Goal: Transaction & Acquisition: Purchase product/service

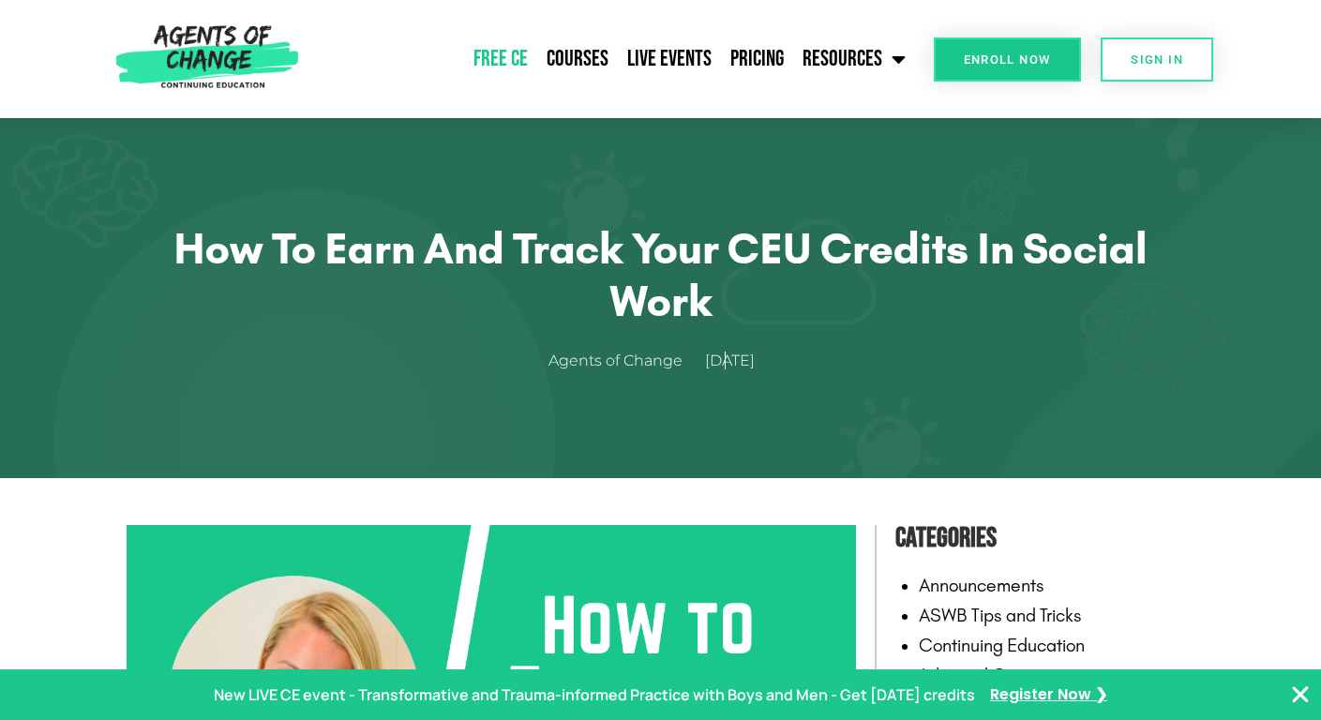
click at [521, 59] on link "Free CE" at bounding box center [500, 59] width 73 height 47
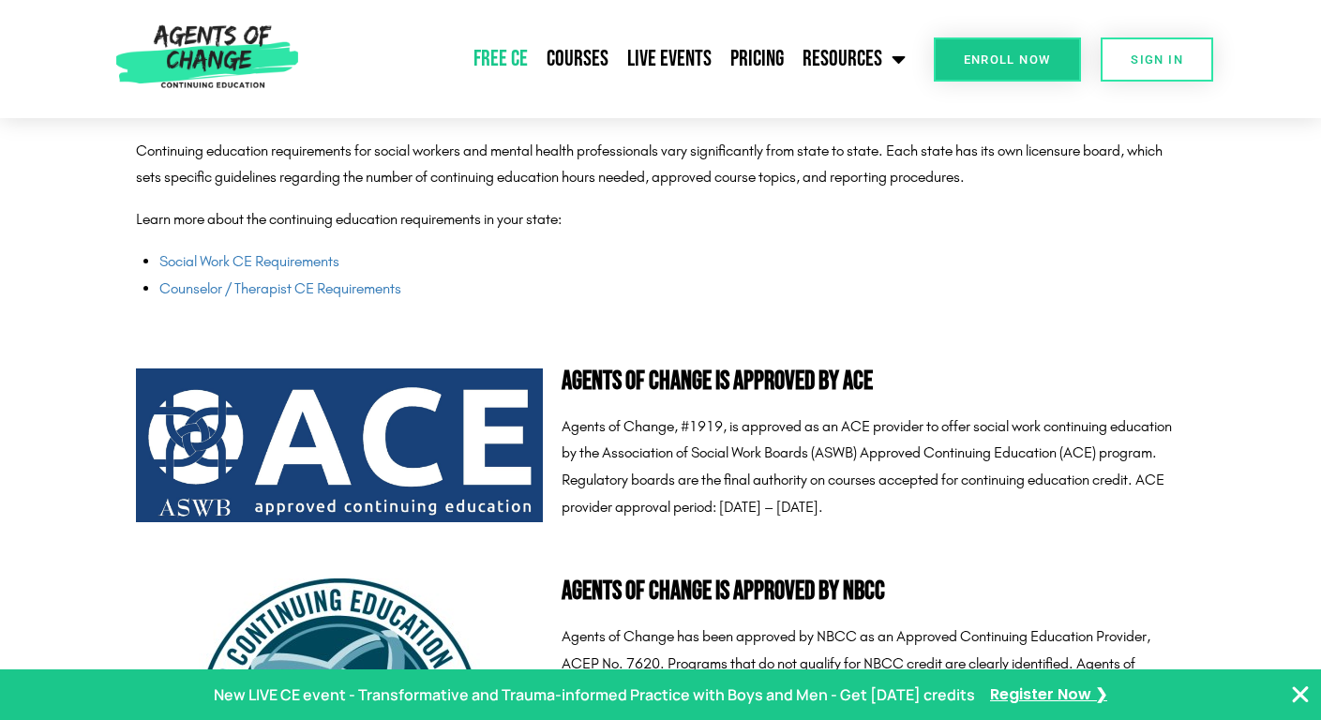
scroll to position [4808, 0]
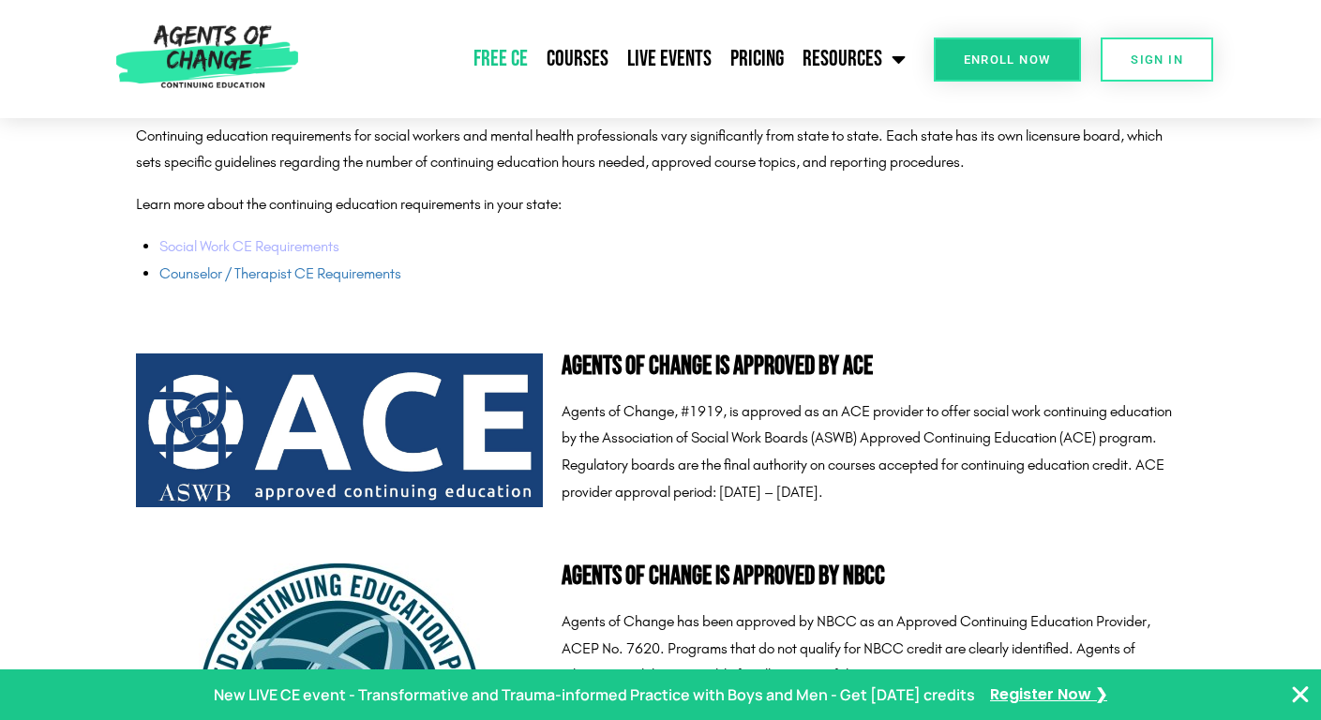
click at [278, 245] on link "Social Work CE Requirements" at bounding box center [249, 246] width 180 height 18
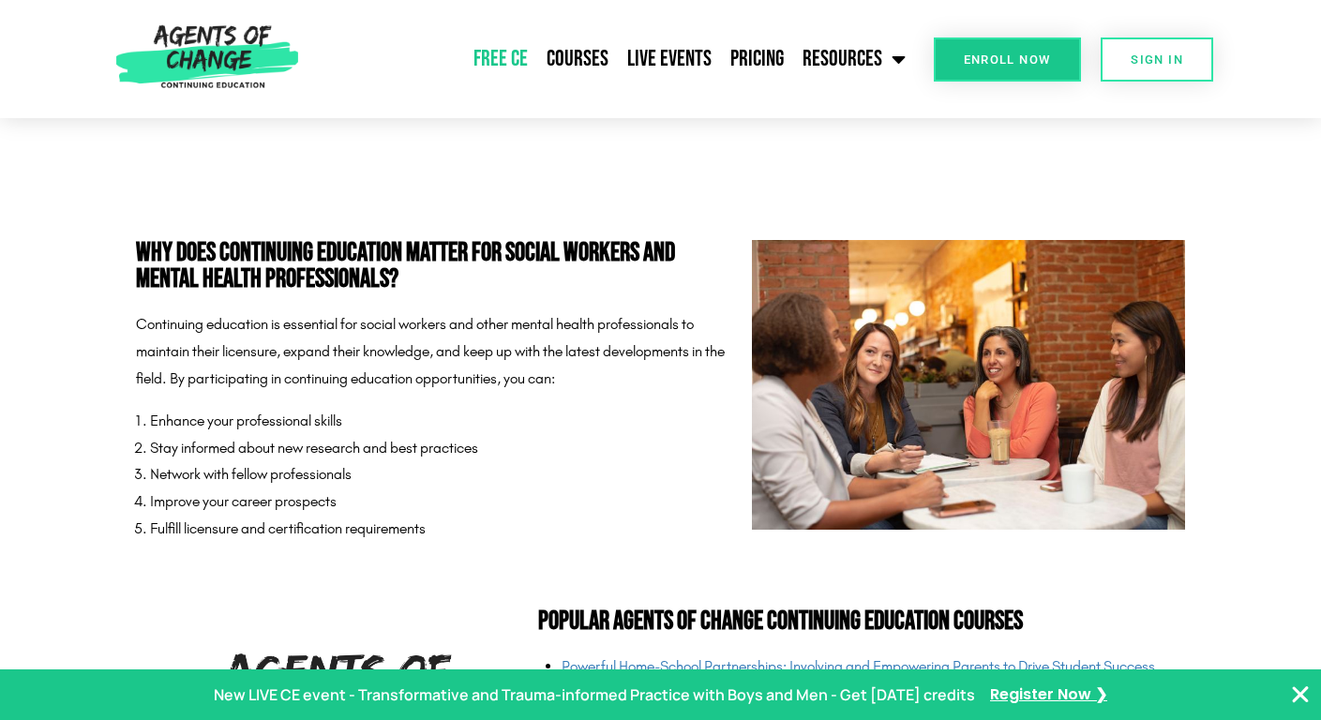
scroll to position [3443, 0]
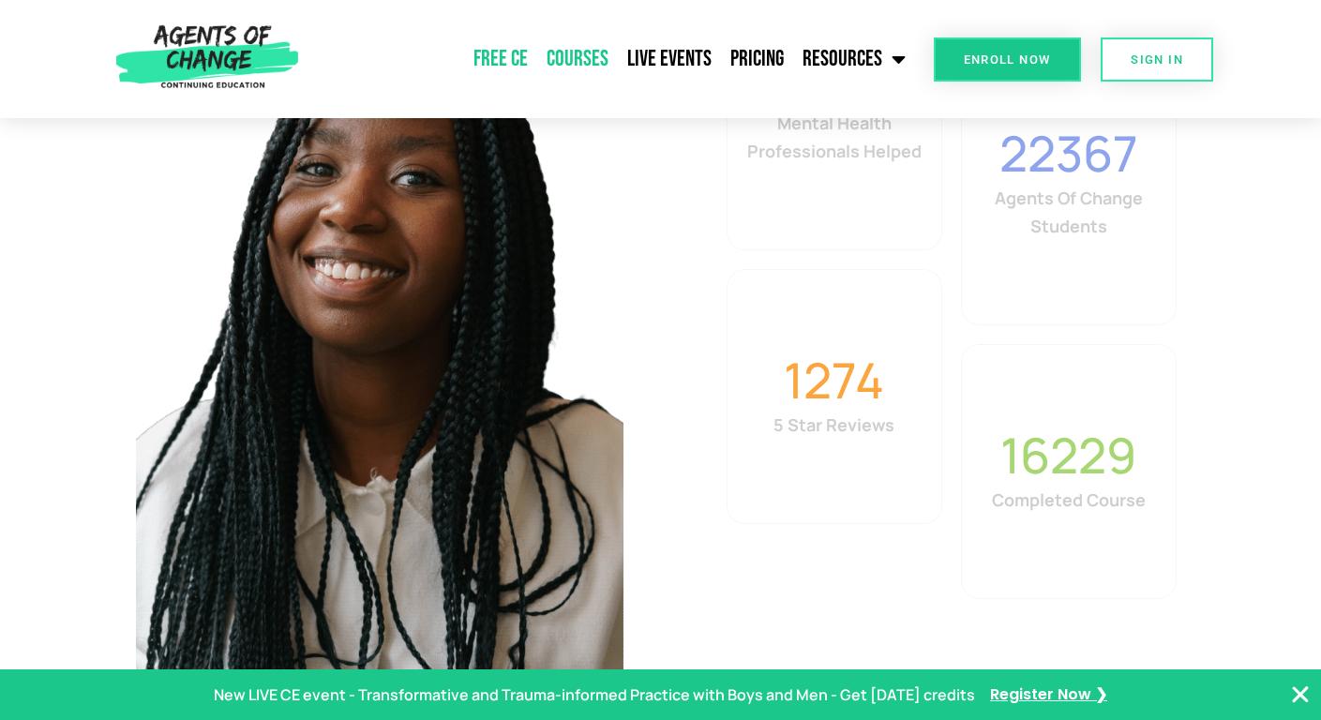
click at [589, 56] on link "Courses" at bounding box center [577, 59] width 81 height 47
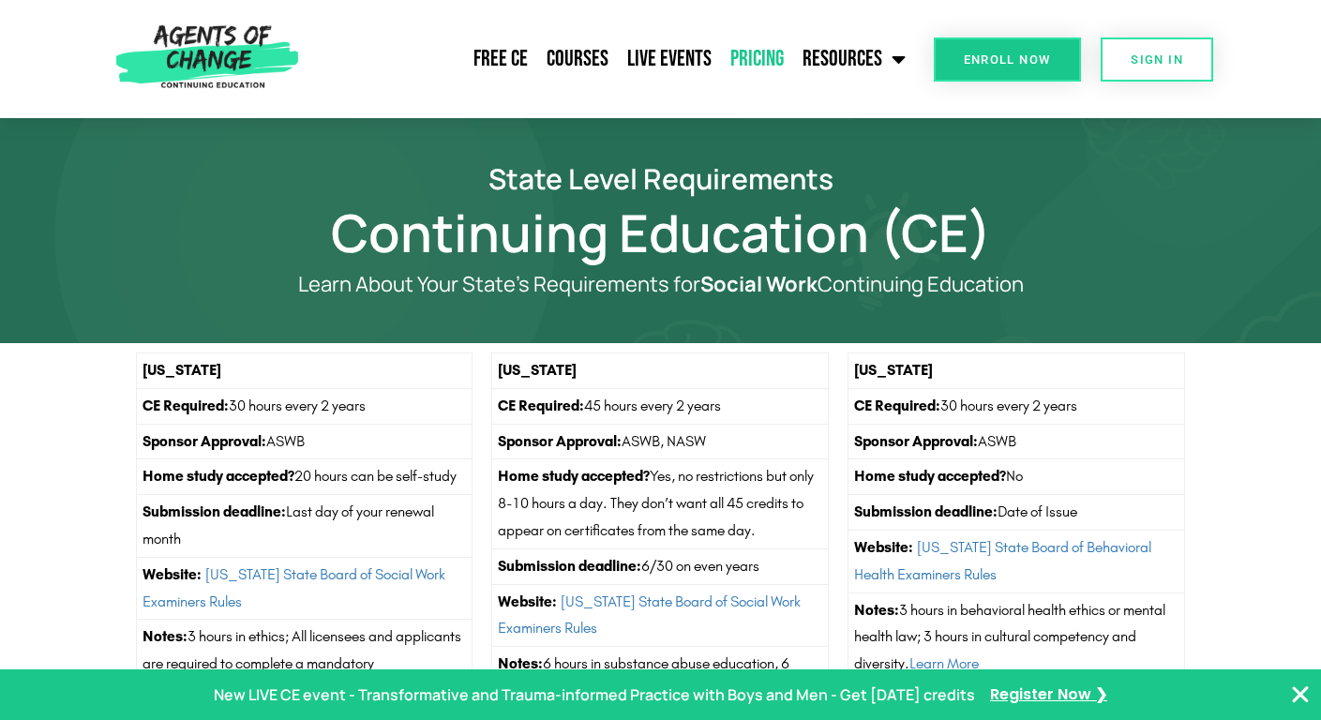
click at [760, 57] on link "Pricing" at bounding box center [757, 59] width 72 height 47
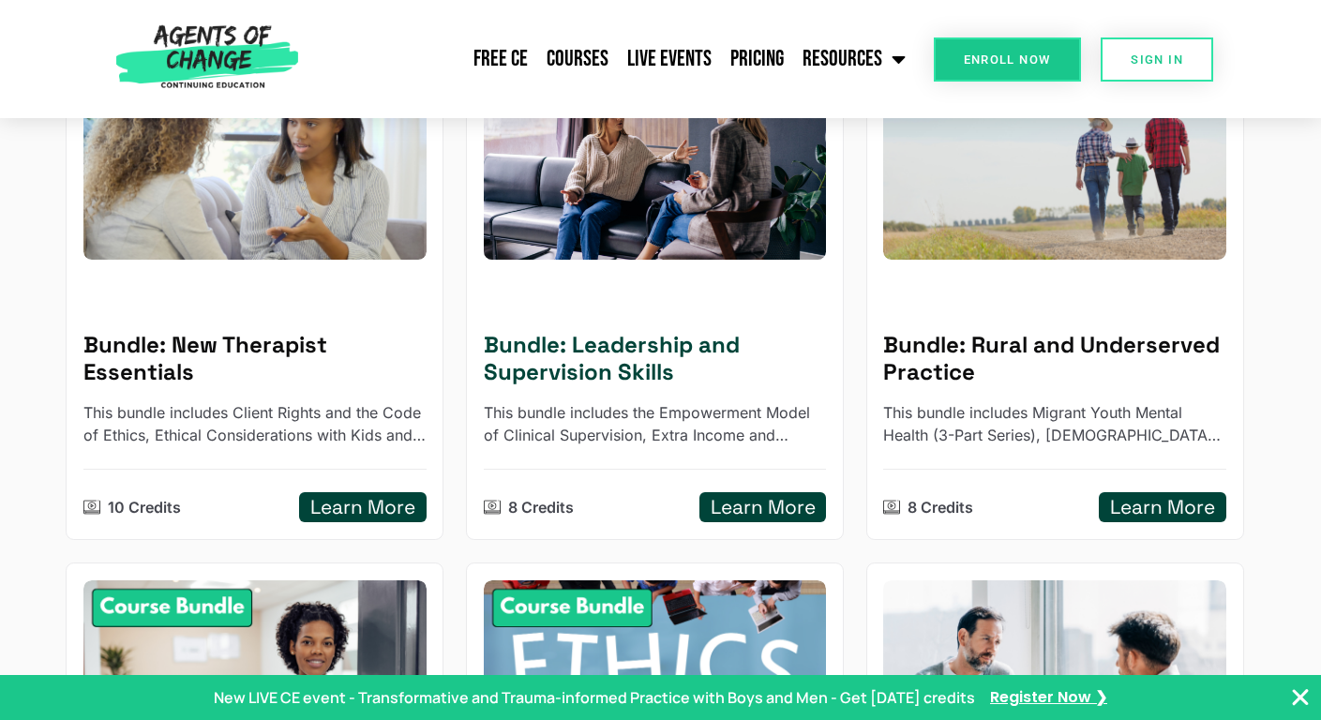
scroll to position [340, 0]
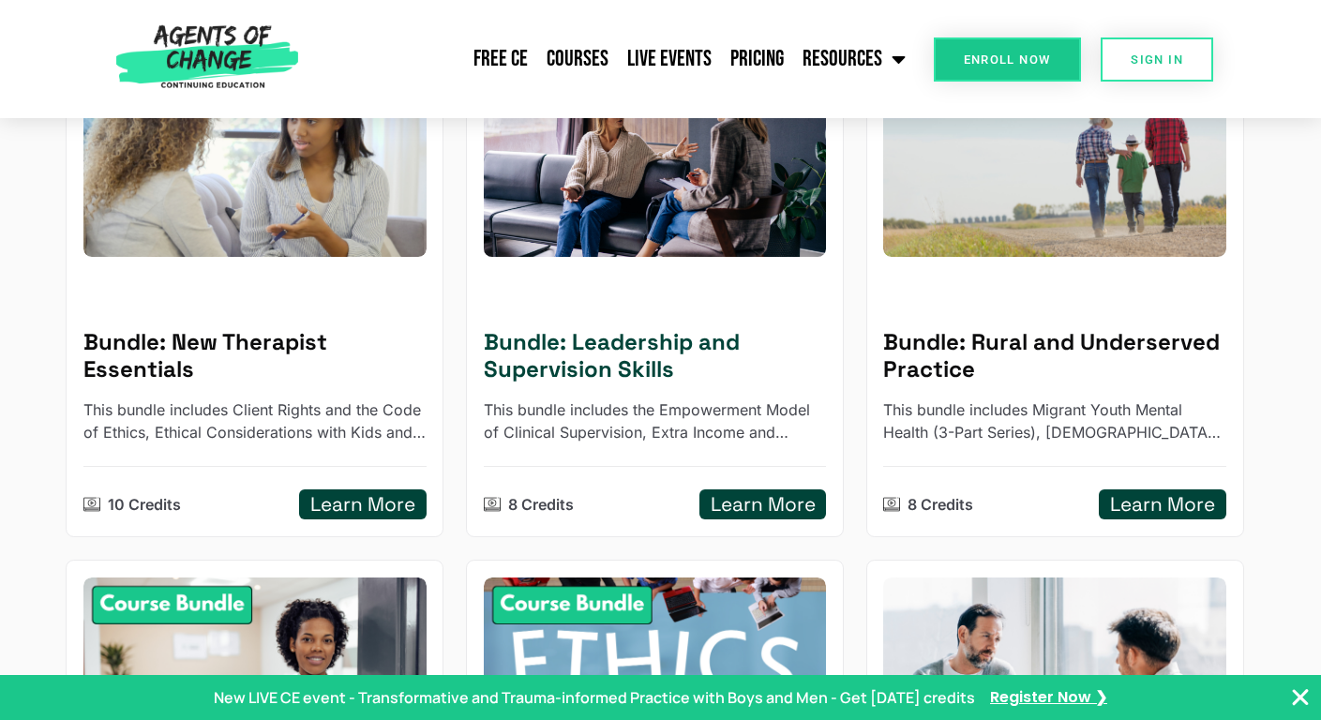
click at [667, 215] on img at bounding box center [654, 162] width 377 height 208
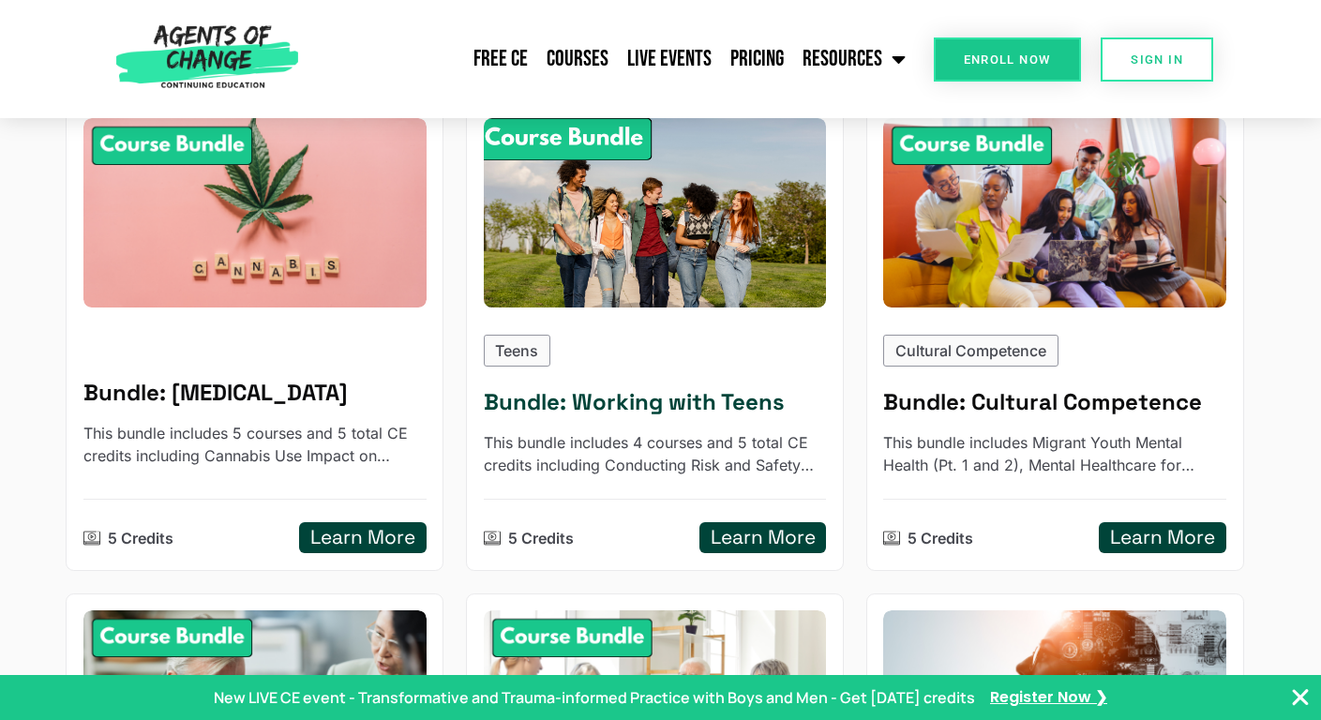
scroll to position [1325, 0]
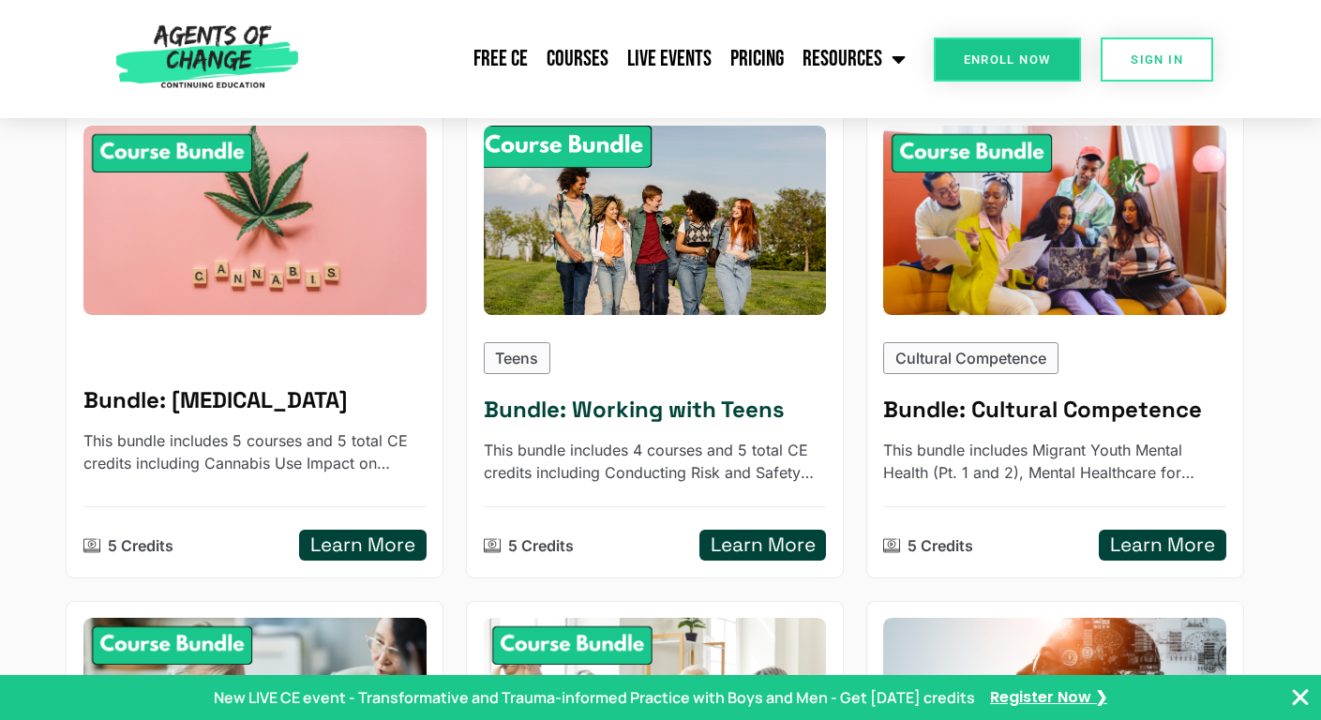
click at [580, 409] on h5 "Bundle: Working with Teens" at bounding box center [655, 410] width 342 height 27
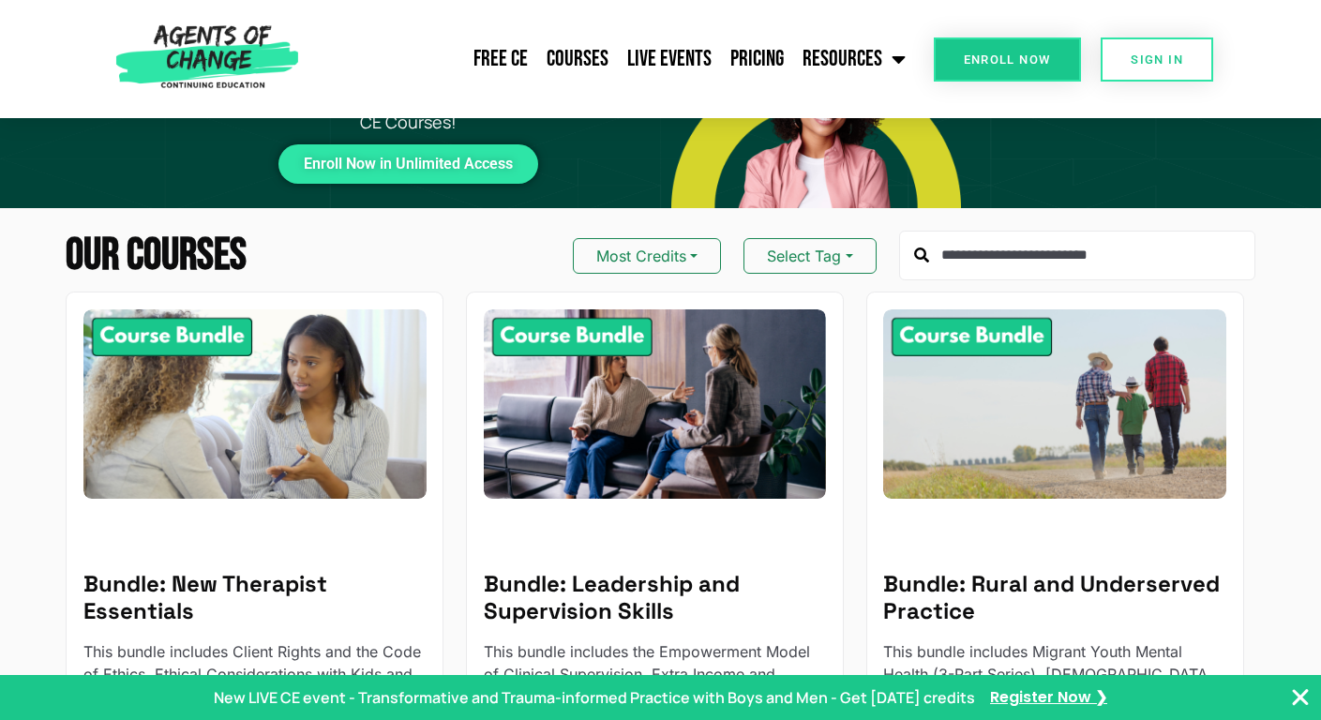
scroll to position [0, 0]
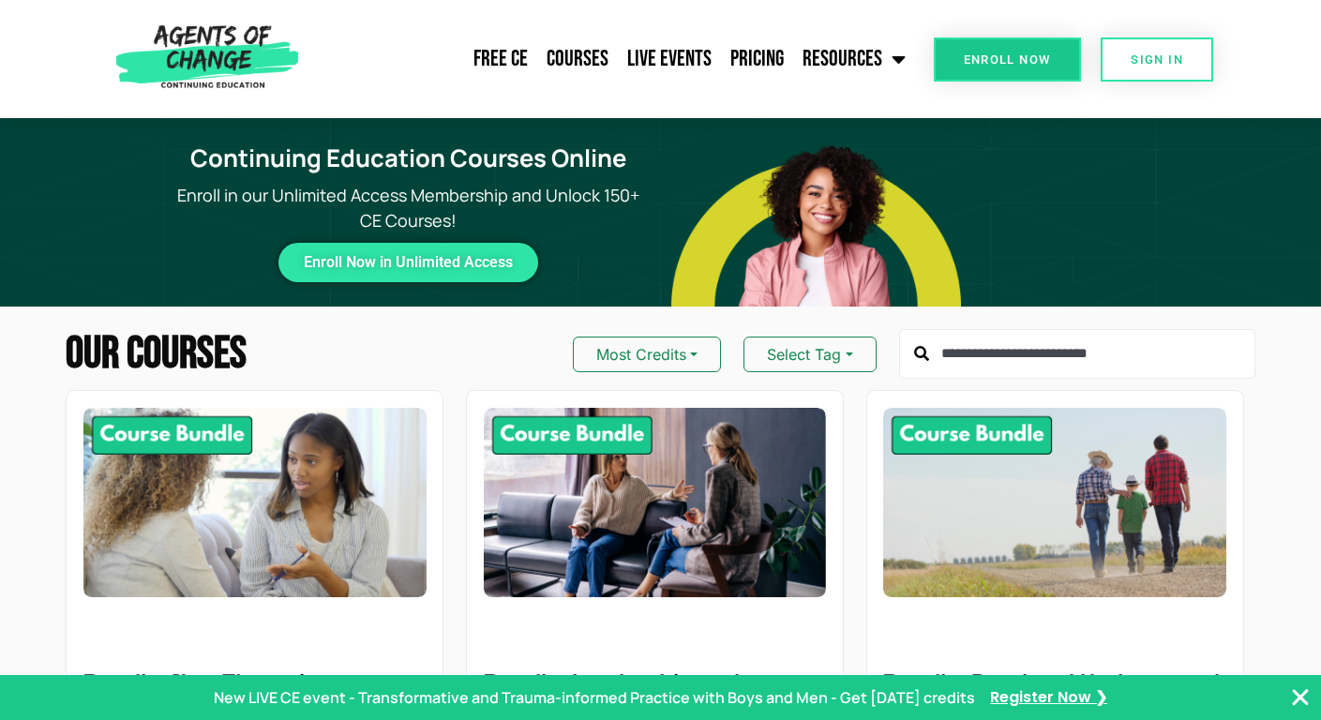
click at [969, 368] on input "text" at bounding box center [1077, 354] width 356 height 51
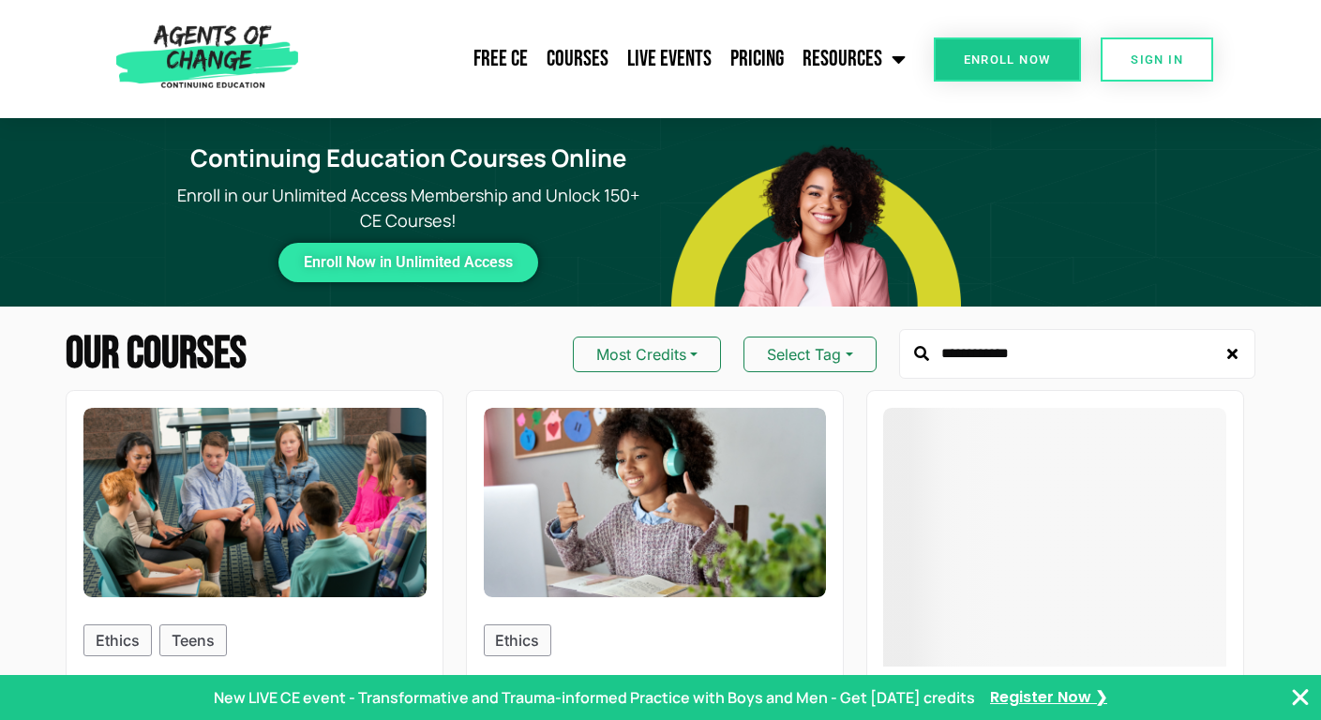
type input "**********"
click at [1007, 53] on span "Enroll Now" at bounding box center [1007, 59] width 87 height 12
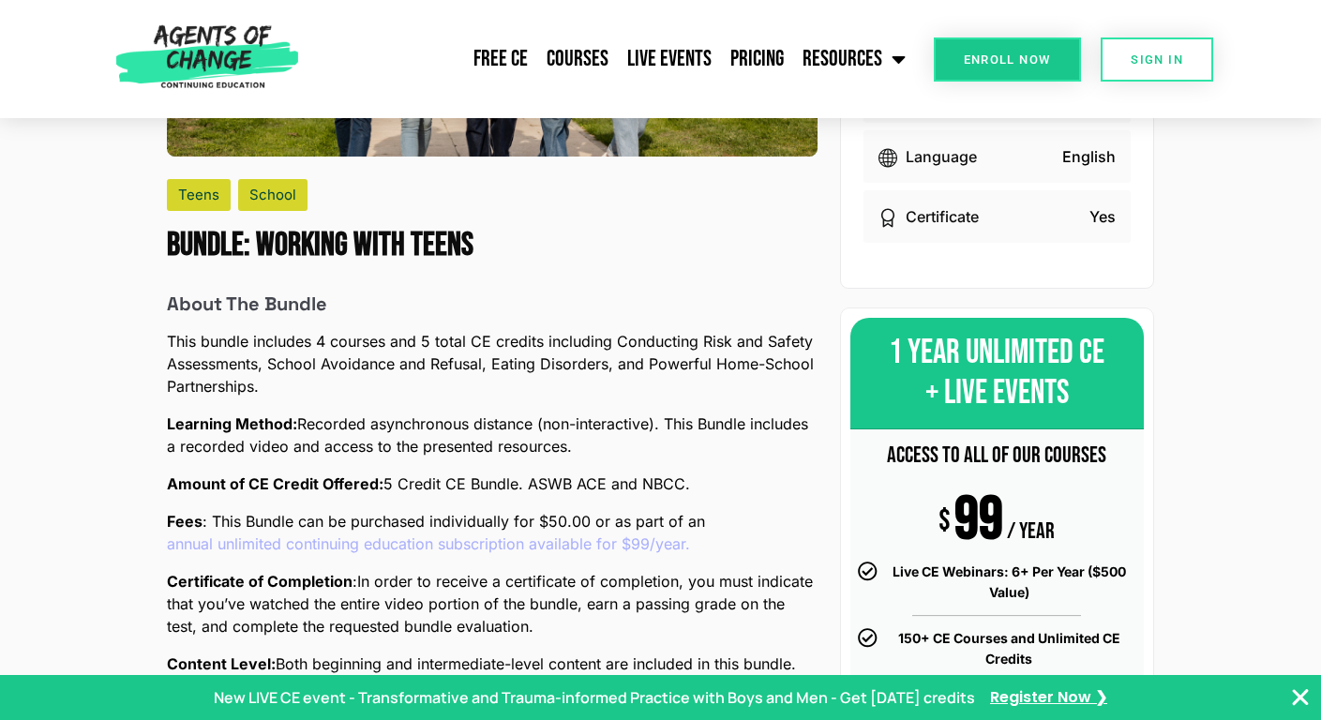
scroll to position [355, 0]
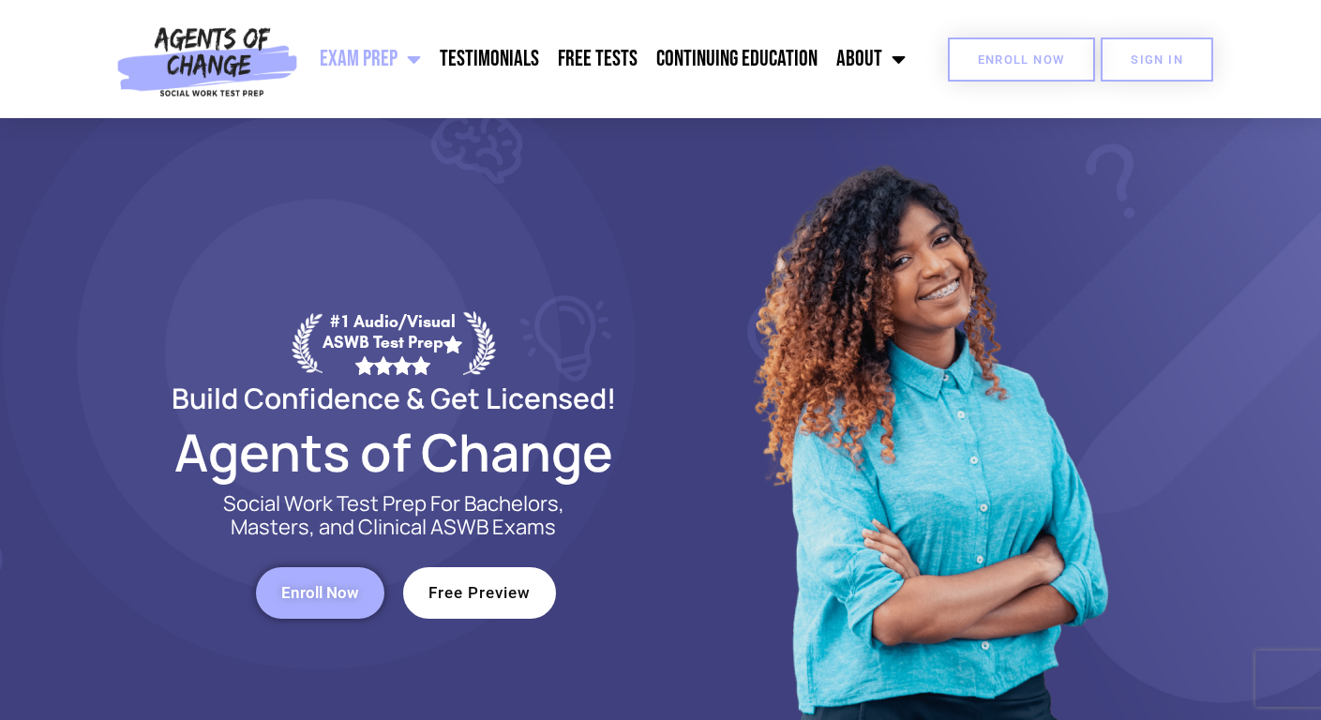
click at [1033, 70] on link "Enroll Now" at bounding box center [1021, 60] width 147 height 44
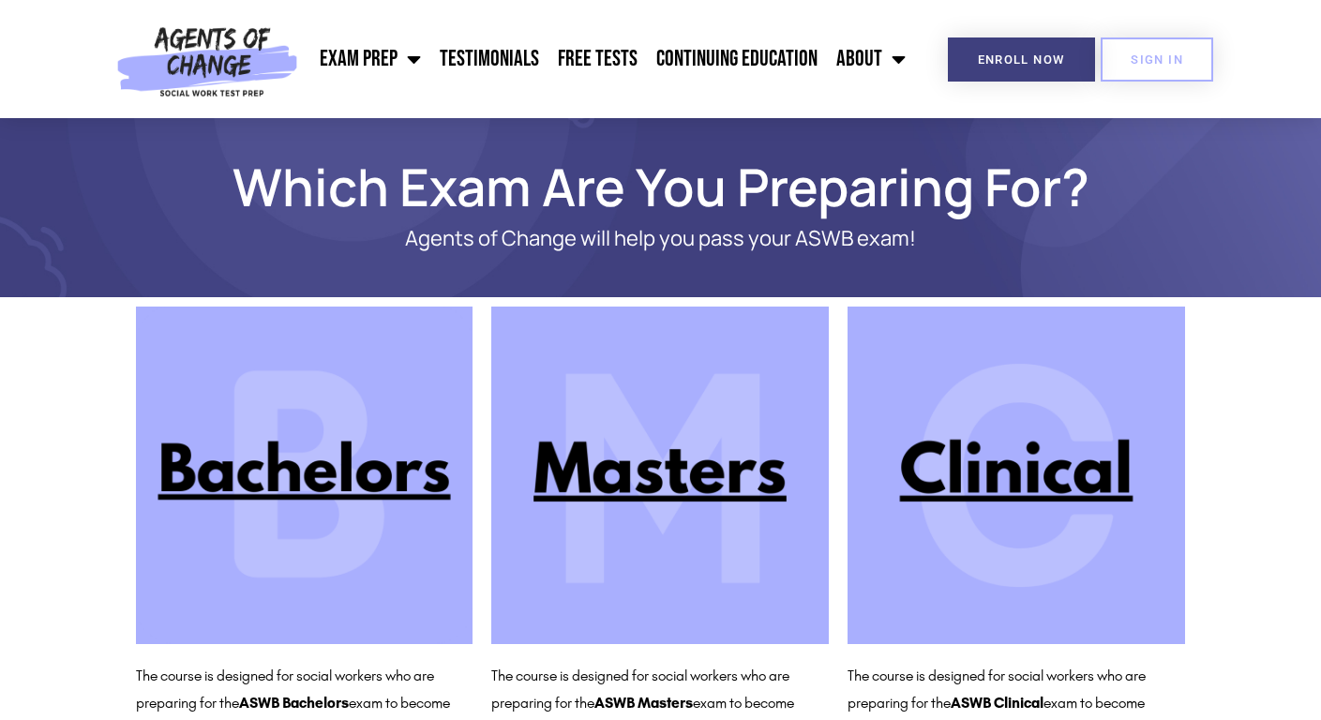
scroll to position [107, 0]
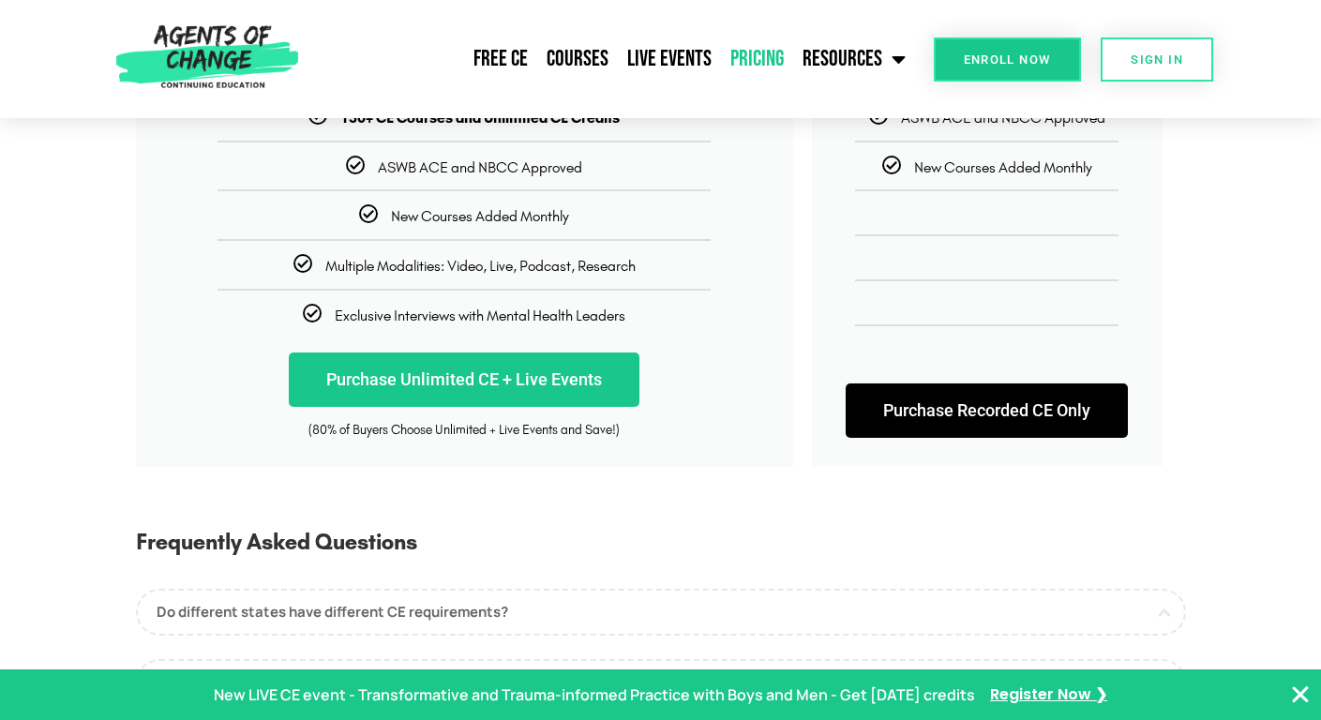
scroll to position [475, 0]
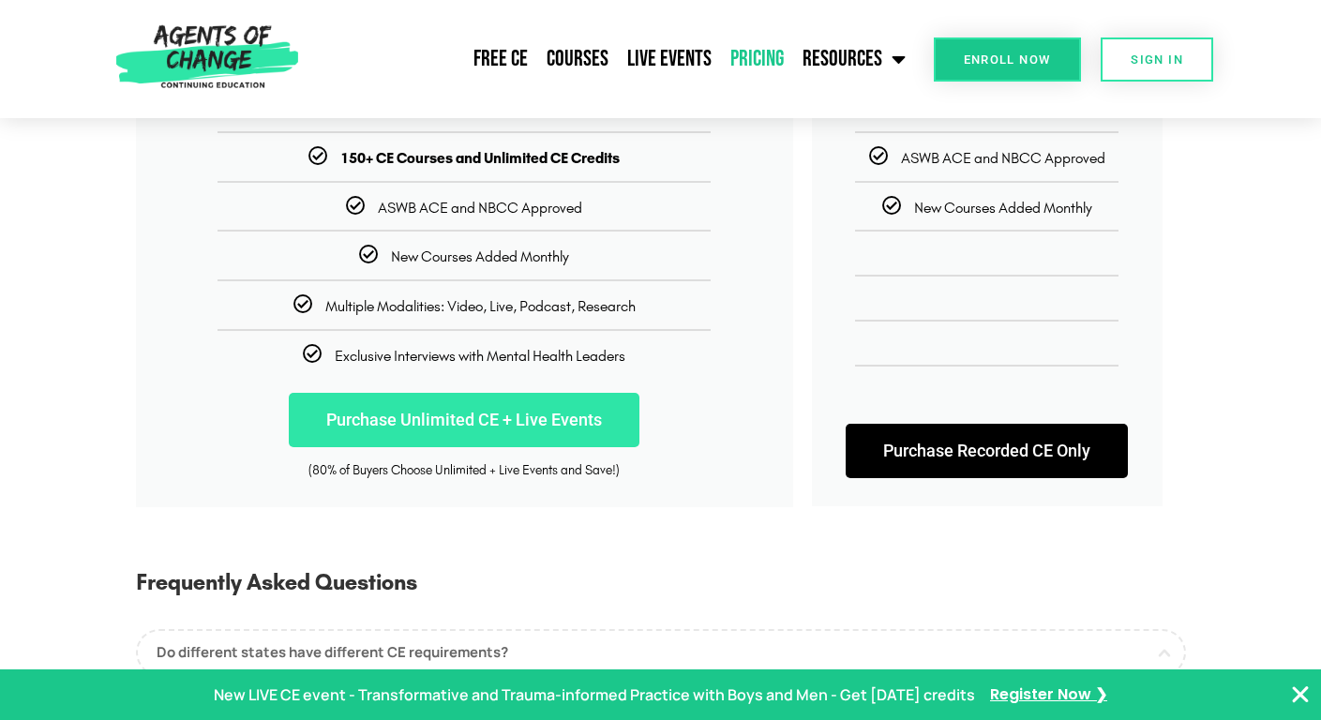
click at [563, 419] on link "Purchase Unlimited CE + Live Events" at bounding box center [464, 420] width 351 height 54
